Goal: Find specific page/section: Find specific page/section

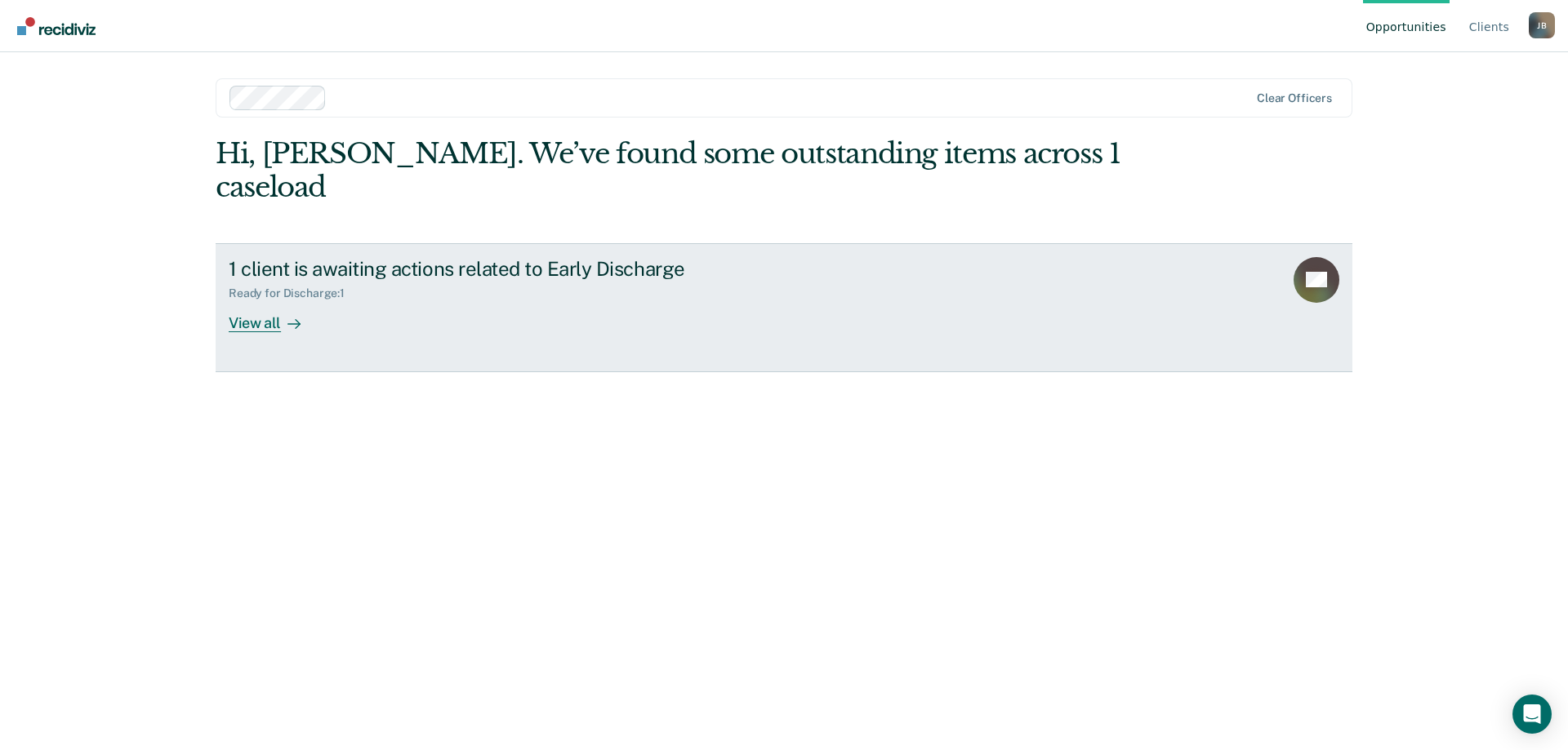
click at [263, 300] on div "View all" at bounding box center [273, 316] width 91 height 32
